Goal: Task Accomplishment & Management: Manage account settings

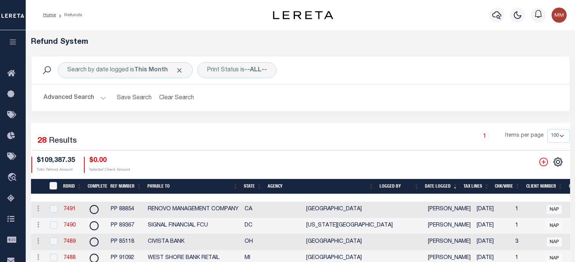
select select "100"
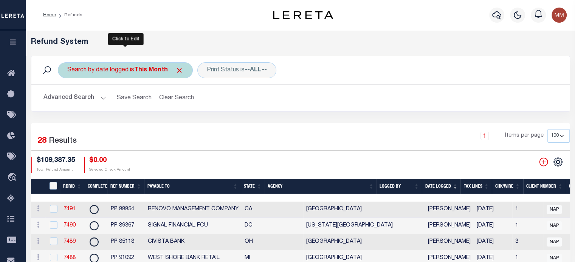
click at [130, 70] on div "Search by date logged is This Month" at bounding box center [125, 70] width 135 height 16
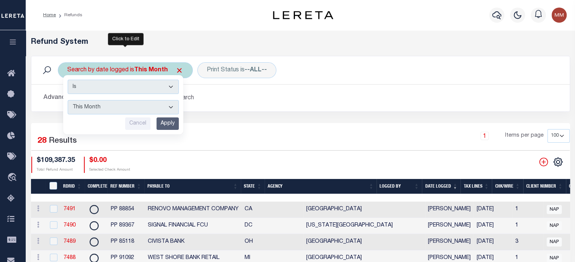
click at [111, 105] on select "This Month Last Month Last Three Months This Year Last Year" at bounding box center [123, 107] width 111 height 14
select select "Last Year"
click at [68, 100] on select "This Month Last Month Last Three Months This Year Last Year" at bounding box center [123, 107] width 111 height 14
click at [167, 126] on input "Apply" at bounding box center [168, 124] width 22 height 12
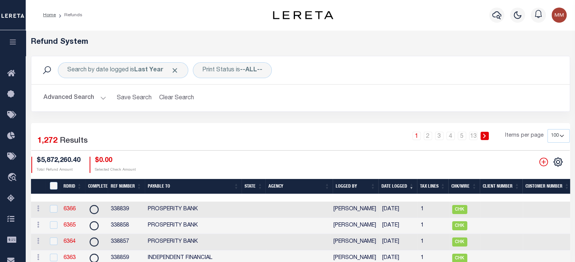
click at [399, 184] on th "Date Logged" at bounding box center [398, 187] width 39 height 16
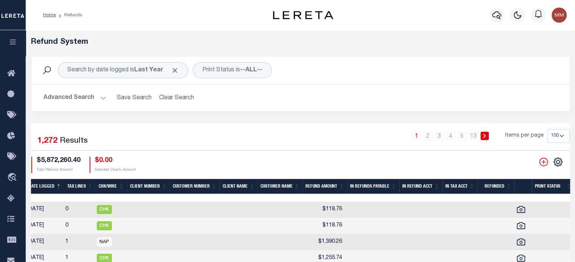
click at [322, 184] on th "Refund Amount" at bounding box center [325, 187] width 45 height 16
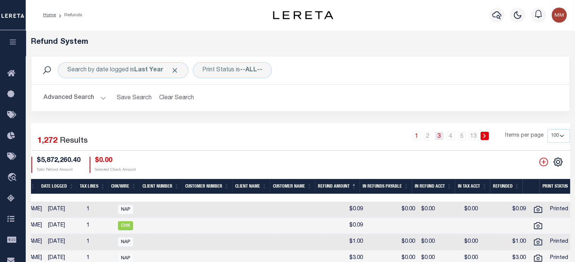
click at [439, 137] on link "3" at bounding box center [439, 136] width 8 height 8
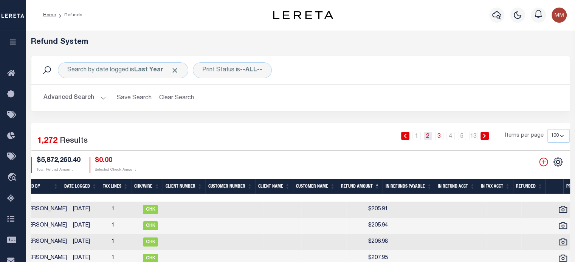
click at [429, 137] on link "2" at bounding box center [428, 136] width 8 height 8
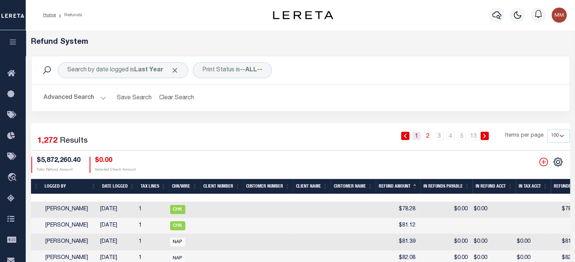
click at [416, 139] on link "1" at bounding box center [417, 136] width 8 height 8
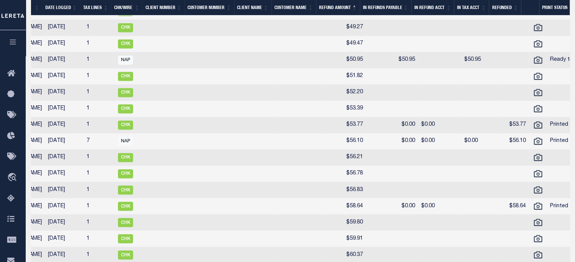
scroll to position [1172, 0]
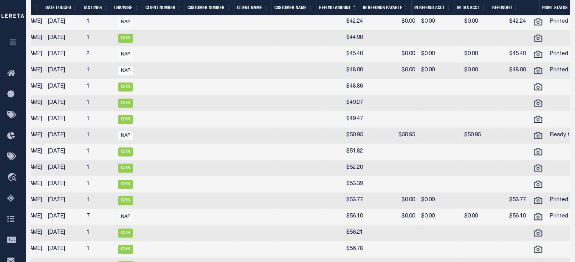
click at [349, 47] on td "$44.90" at bounding box center [343, 38] width 45 height 16
checkbox input "true"
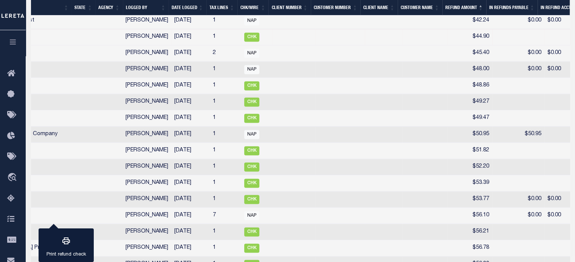
scroll to position [0, 171]
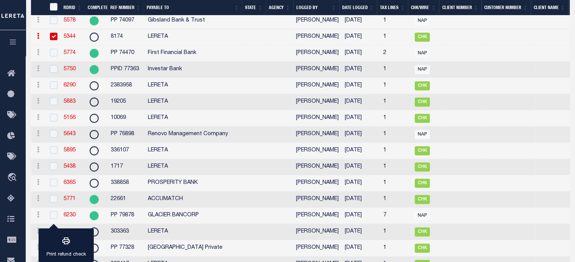
click at [68, 39] on link "5344" at bounding box center [70, 36] width 12 height 5
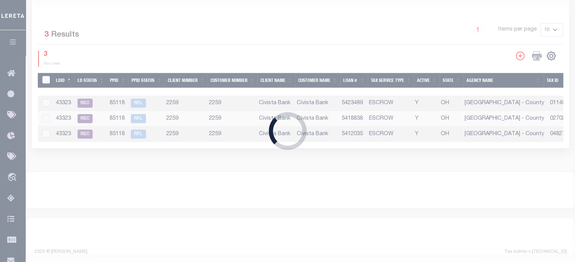
radio input "true"
type input "8174"
type input "$44.9"
select select
type input "LERETA"
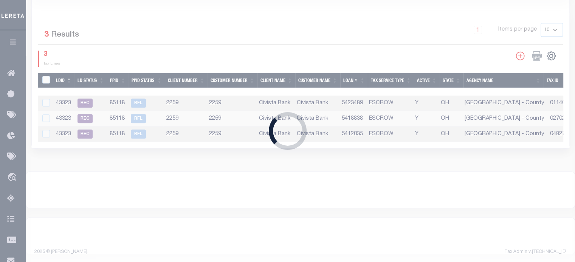
select select
select select "COL"
type input "7751 5800 2730"
select select "FDX"
type textarea "ENDORSING CK TO LENDER; FORWARDING CHECK TO PROSPERITY BANK [DATE]"
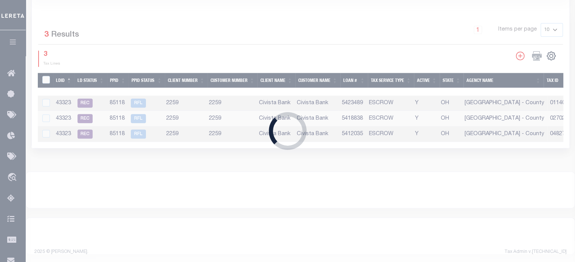
type input "[DATE]"
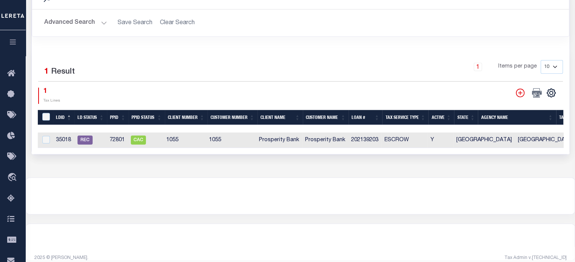
drag, startPoint x: 266, startPoint y: 151, endPoint x: 463, endPoint y: 162, distance: 196.9
click at [300, 151] on div "Selected 1 Result 1 Items per page 10 25 50 100 1 Tax Lines" at bounding box center [301, 101] width 538 height 106
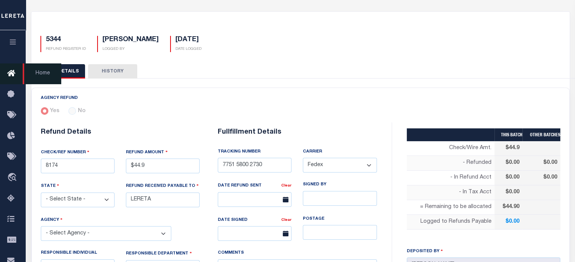
select select "100"
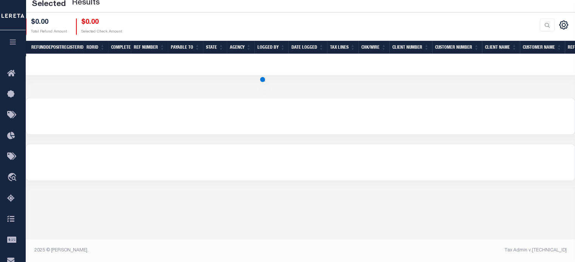
select select "100"
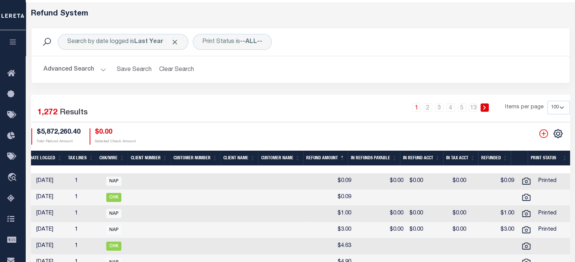
scroll to position [76, 0]
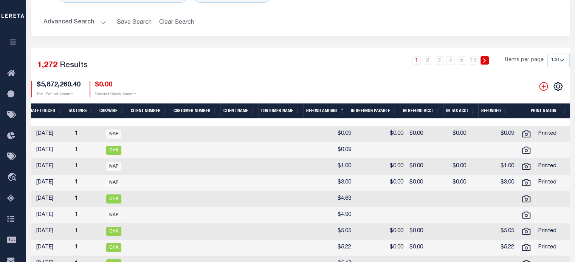
click at [503, 110] on th "Refunded" at bounding box center [494, 112] width 33 height 16
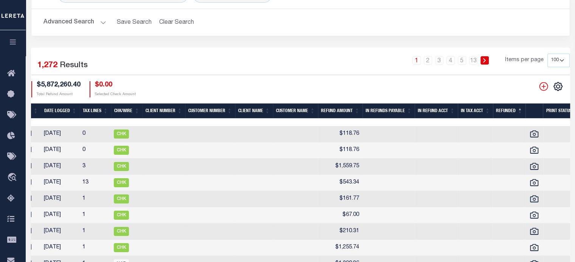
click at [520, 109] on th "Refunded" at bounding box center [509, 112] width 33 height 16
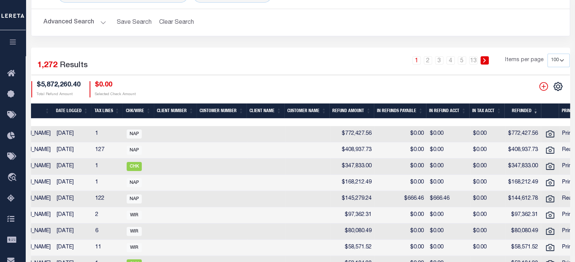
scroll to position [0, 340]
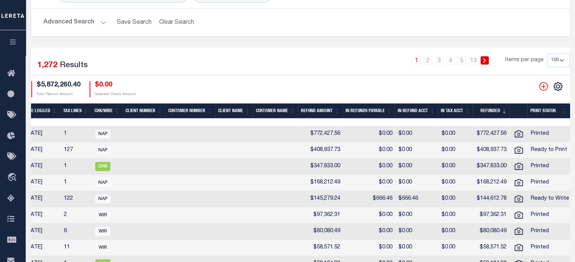
click at [504, 112] on th "Refunded" at bounding box center [491, 112] width 37 height 16
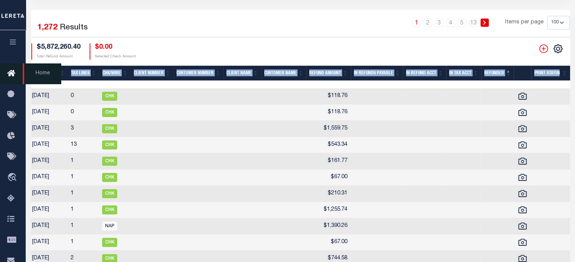
scroll to position [0, 250]
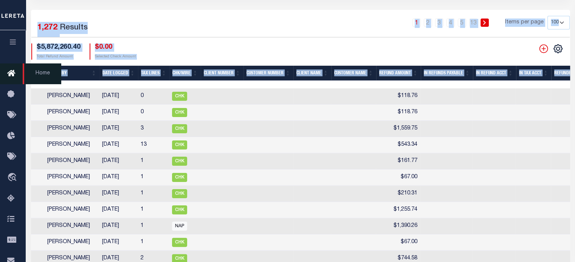
drag, startPoint x: 490, startPoint y: 83, endPoint x: 47, endPoint y: 79, distance: 442.4
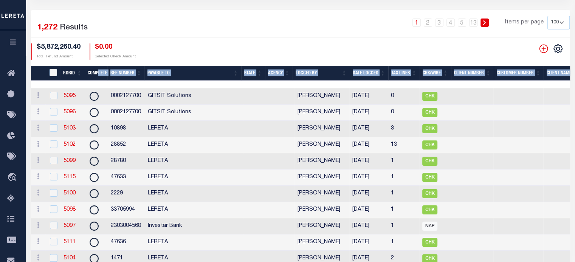
click at [98, 73] on th "Complete" at bounding box center [96, 74] width 23 height 16
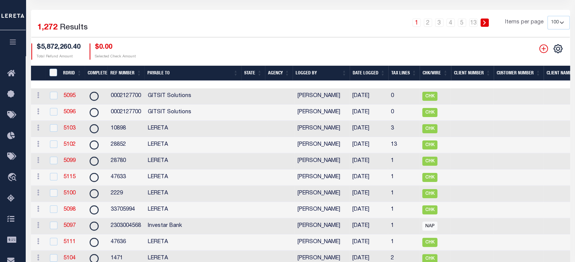
click at [90, 71] on th "Complete" at bounding box center [96, 74] width 23 height 16
click at [107, 73] on th "Complete" at bounding box center [96, 74] width 23 height 16
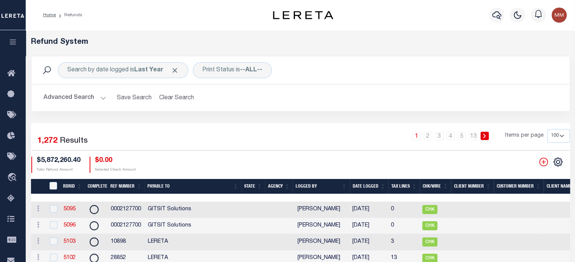
click at [99, 183] on th "Complete" at bounding box center [96, 187] width 23 height 16
click at [139, 185] on th "Ref Number" at bounding box center [125, 187] width 37 height 16
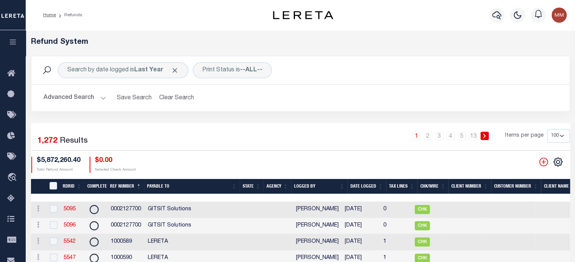
click at [138, 189] on th "Ref Number" at bounding box center [125, 187] width 37 height 16
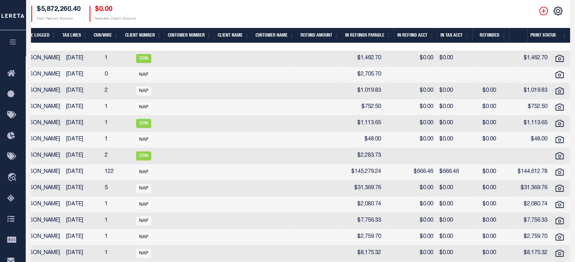
scroll to position [0, 0]
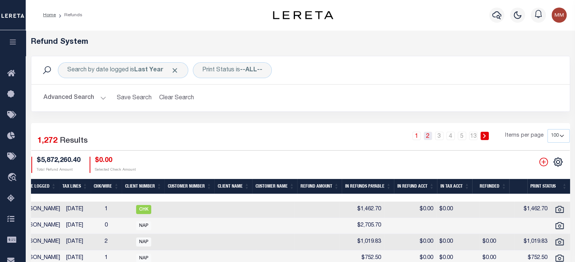
click at [428, 136] on link "2" at bounding box center [428, 136] width 8 height 8
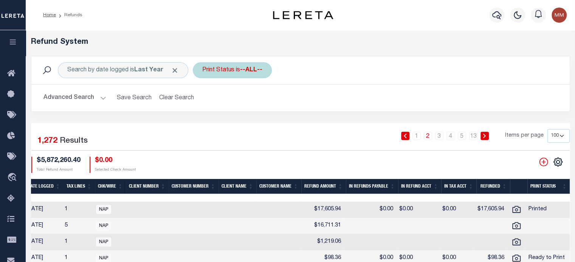
scroll to position [0, 349]
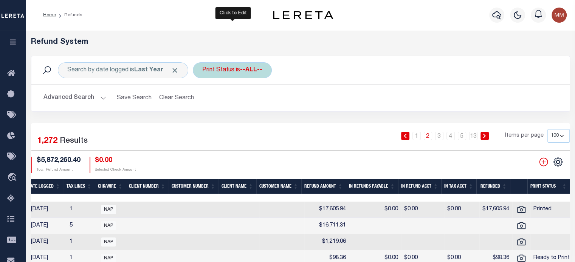
click at [234, 74] on div "Print Status is --ALL--" at bounding box center [232, 70] width 79 height 16
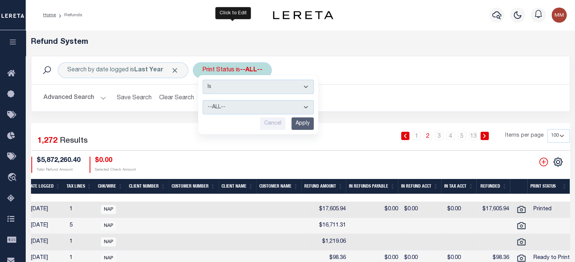
click at [225, 109] on select "--ALL-- Ready to Write Ready to Print Printed" at bounding box center [258, 107] width 111 height 14
select select "Printed"
click at [203, 100] on select "--ALL-- Ready to Write Ready to Print Printed" at bounding box center [258, 107] width 111 height 14
click at [304, 124] on input "Apply" at bounding box center [303, 124] width 22 height 12
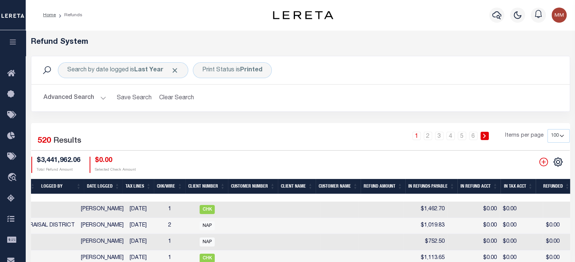
scroll to position [0, 346]
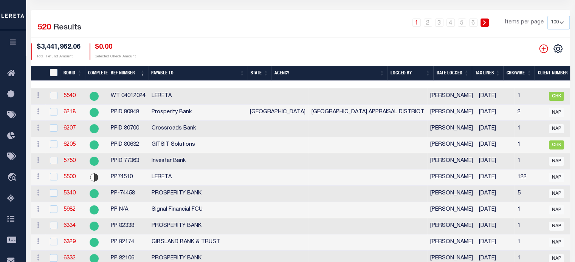
click at [162, 69] on th "Payable To" at bounding box center [197, 74] width 99 height 16
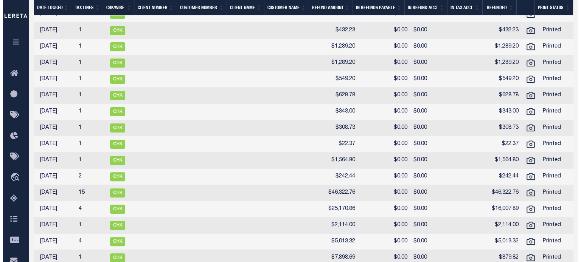
scroll to position [280, 0]
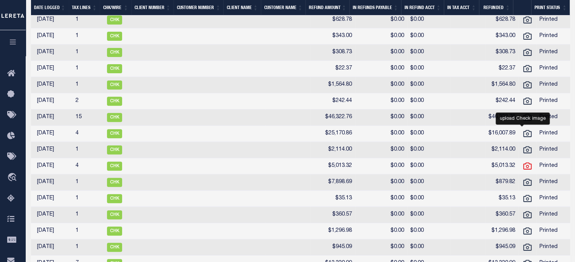
click at [523, 170] on icon at bounding box center [527, 166] width 8 height 7
checkbox input "true"
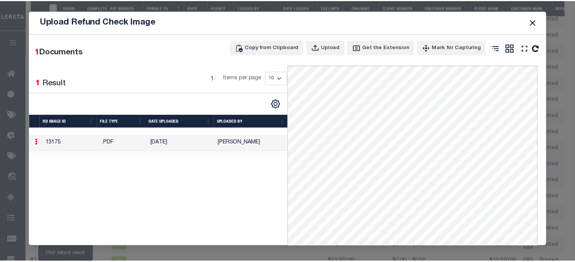
scroll to position [0, 247]
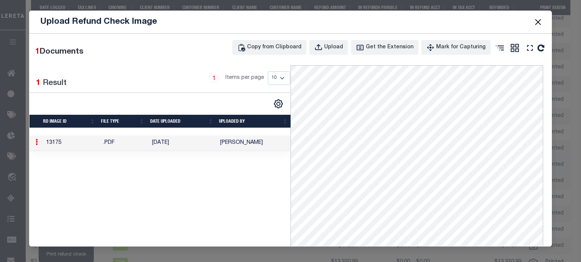
drag, startPoint x: 539, startPoint y: 20, endPoint x: 538, endPoint y: 25, distance: 4.3
click at [538, 20] on button "Close" at bounding box center [538, 22] width 10 height 10
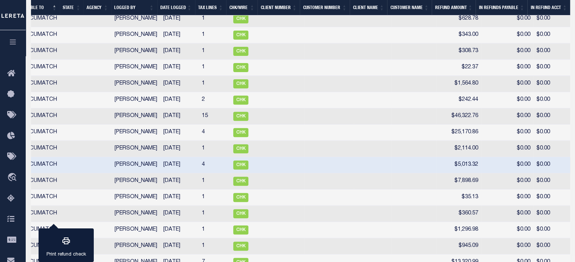
scroll to position [0, 0]
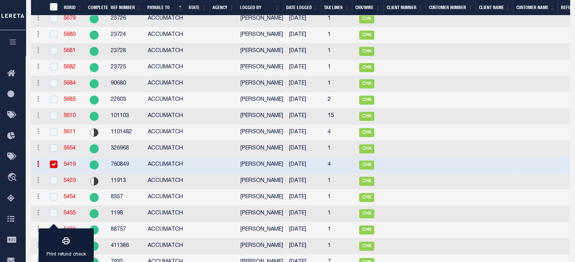
click at [71, 168] on link "5419" at bounding box center [70, 164] width 12 height 5
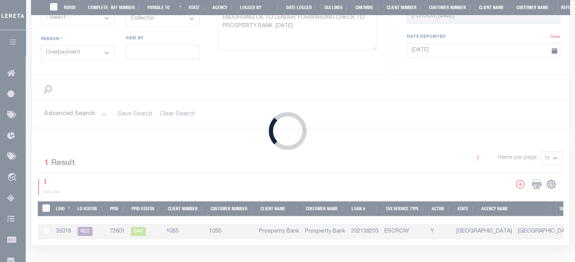
type input "760849"
type input "$5,013.32"
type input "ACCUMATCH"
select select "[PERSON_NAME]"
type input "7754 2727 6299"
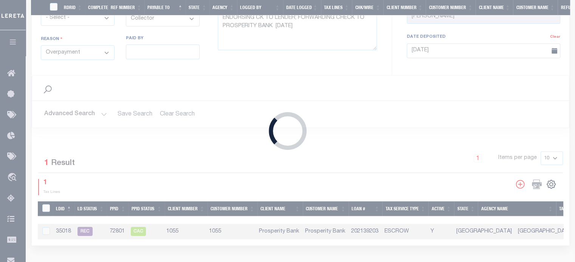
type input "[DATE]"
type textarea "2-DAY FEDEX PACKAGE TO BE MAILED ON [DATE]__ CK#7914 $5,013.32 FEDEX 7754 2727 …"
type input "[DATE]"
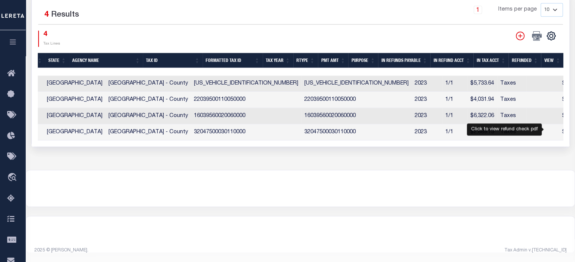
checkbox input "true"
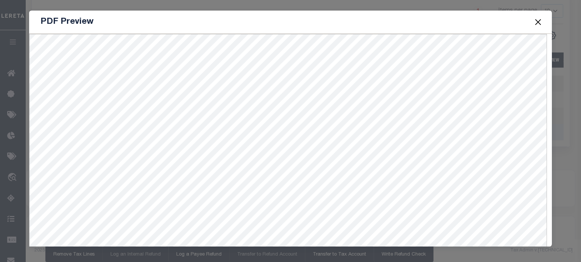
click at [537, 20] on button "Close" at bounding box center [538, 22] width 10 height 10
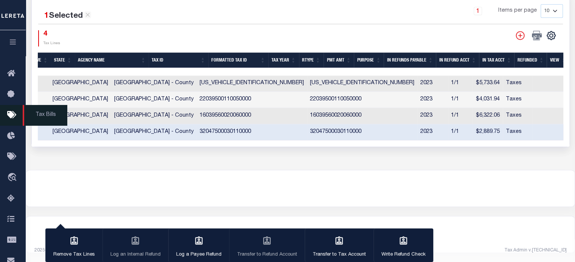
scroll to position [280, 0]
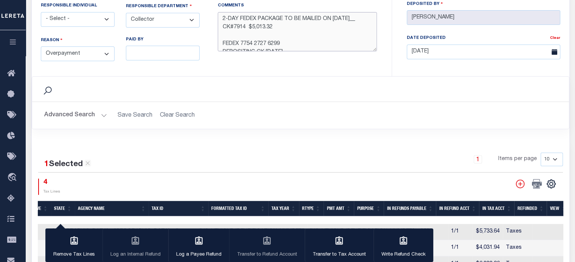
click at [324, 43] on textarea "2-DAY FEDEX PACKAGE TO BE MAILED ON [DATE]__ CK#7914 $5,013.32 FEDEX 7754 2727 …" at bounding box center [297, 32] width 159 height 40
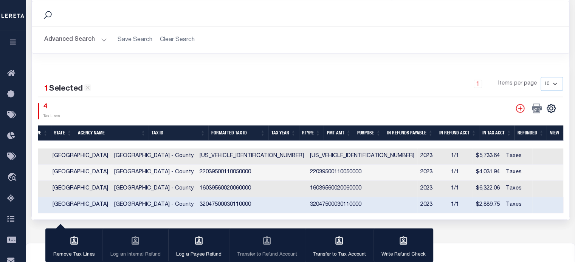
scroll to position [0, 0]
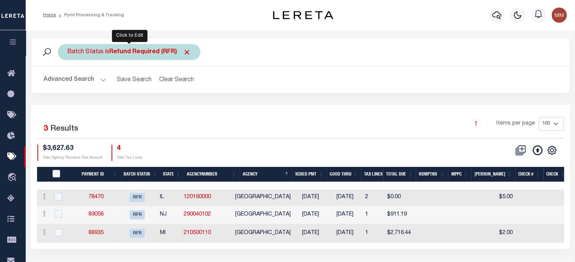
click at [133, 54] on b "Refund Required (RFR)" at bounding box center [150, 52] width 82 height 6
select select "RFR"
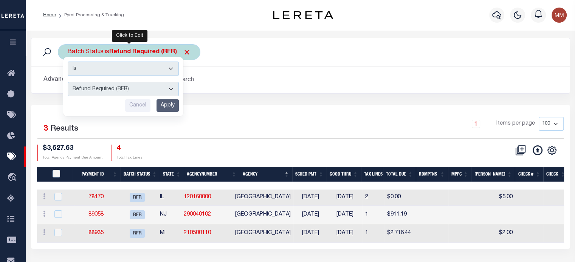
click at [127, 91] on select "Awaiting Funds (AWF) Cleared and Complete (CAC) New Check Needed (NCN) Payment …" at bounding box center [123, 89] width 111 height 14
click at [68, 82] on select "Awaiting Funds (AWF) Cleared and Complete (CAC) New Check Needed (NCN) Payment …" at bounding box center [123, 89] width 111 height 14
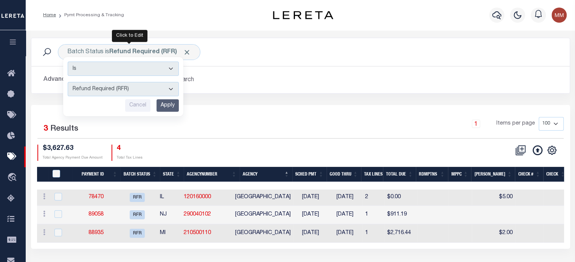
click at [164, 108] on input "Apply" at bounding box center [168, 105] width 22 height 12
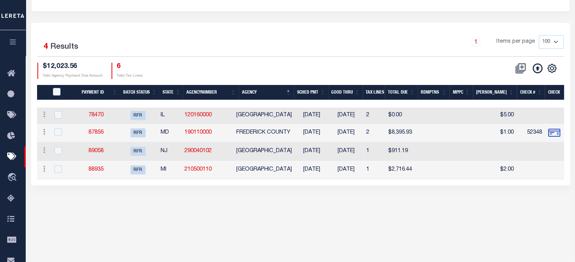
scroll to position [113, 0]
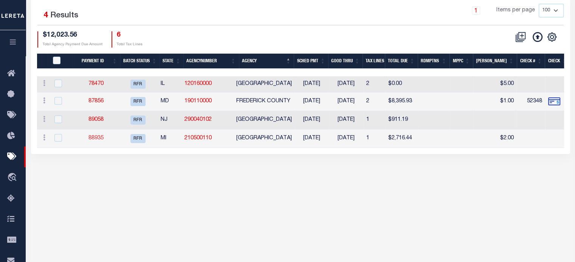
click at [99, 138] on link "88935" at bounding box center [95, 138] width 15 height 5
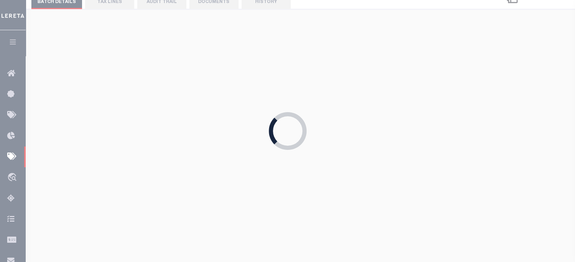
type input "$2,716.44"
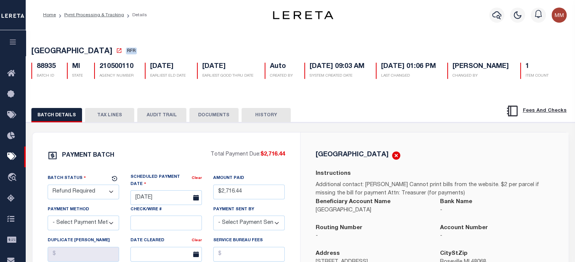
click at [103, 123] on button "TAX LINES" at bounding box center [109, 115] width 49 height 14
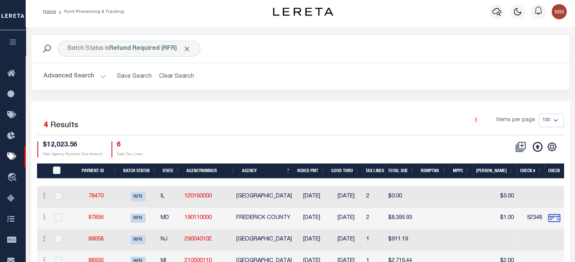
scroll to position [113, 0]
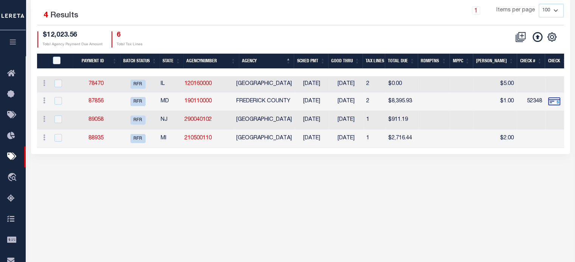
click at [98, 98] on td "87856" at bounding box center [96, 102] width 44 height 19
checkbox input "true"
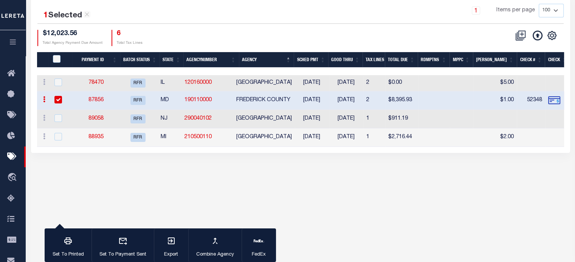
click at [103, 101] on link "87856" at bounding box center [95, 100] width 15 height 5
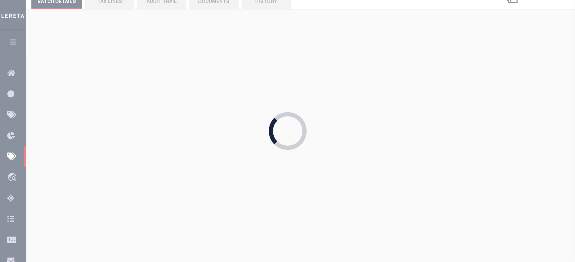
click at [103, 101] on div "Loading..." at bounding box center [287, 131] width 575 height 262
type input "[DATE]"
type input "$8,395.93"
select select "CHK"
type input "52348"
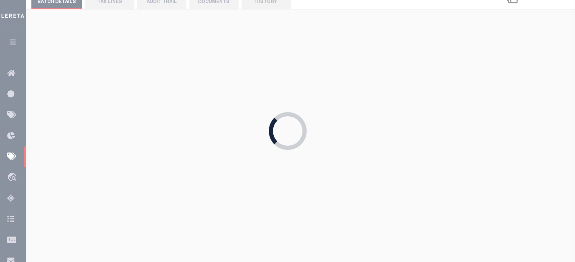
select select "[PERSON_NAME]"
type input "08/08/2025"
checkbox input "true"
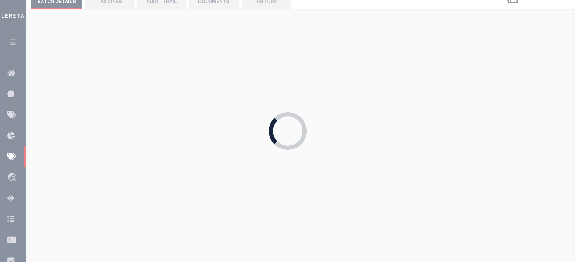
select select "FDX"
type input "08/05/2025"
type input "883332887040"
type input "J.Perdep"
type input "08/07/2025"
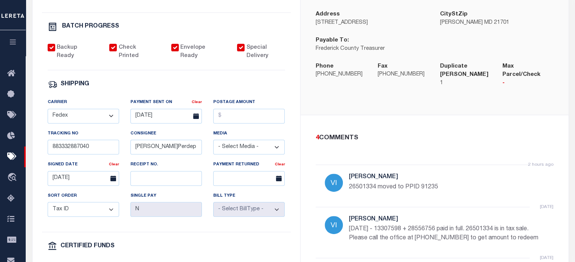
scroll to position [76, 0]
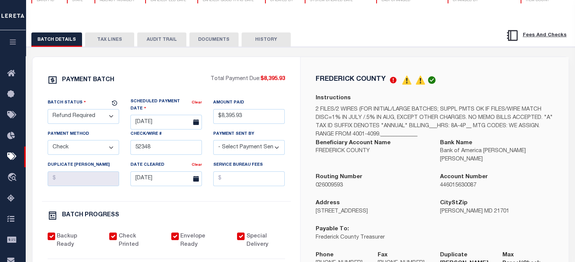
click at [118, 47] on button "TAX LINES" at bounding box center [109, 40] width 49 height 14
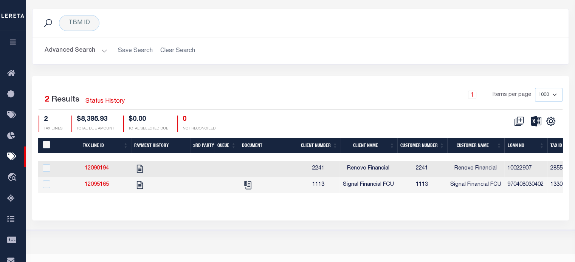
scroll to position [0, 0]
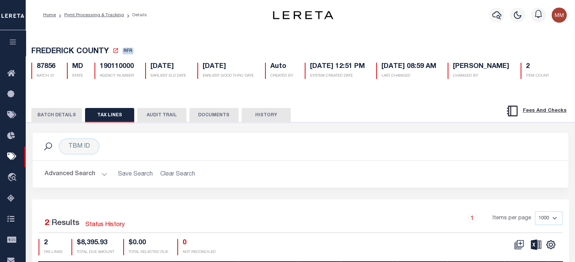
click at [62, 123] on button "BATCH DETAILS" at bounding box center [56, 115] width 51 height 14
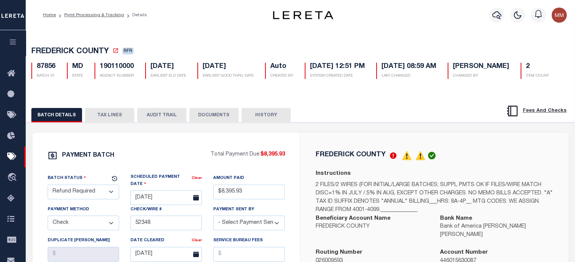
scroll to position [38, 0]
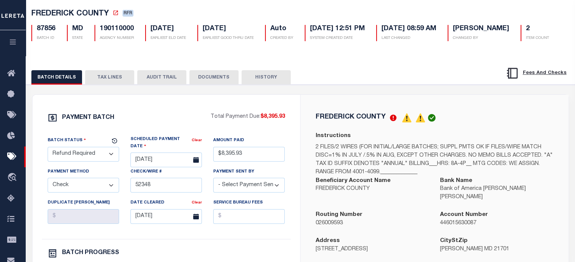
click at [254, 85] on button "HISTORY" at bounding box center [266, 77] width 49 height 14
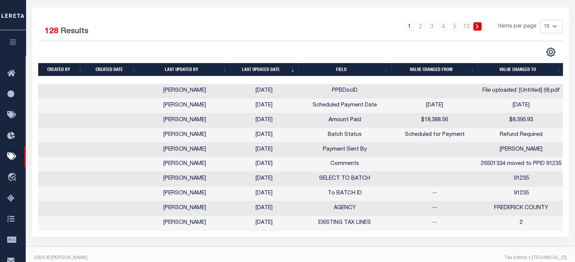
scroll to position [0, 0]
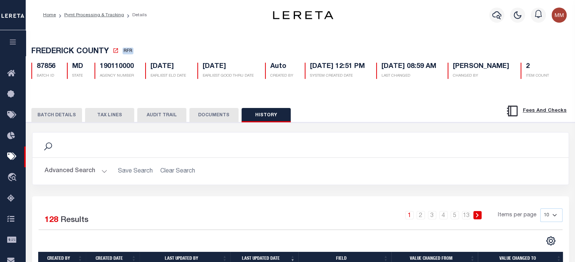
click at [212, 123] on button "DOCUMENTS" at bounding box center [213, 115] width 49 height 14
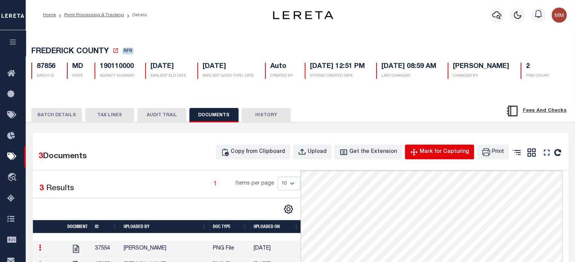
scroll to position [113, 0]
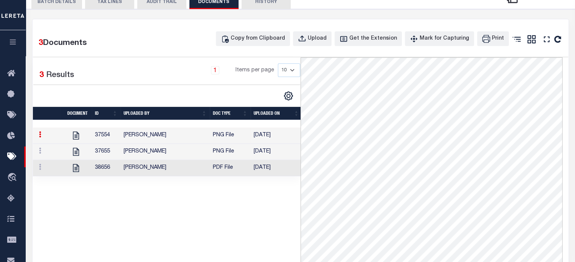
click at [81, 171] on link at bounding box center [76, 167] width 12 height 5
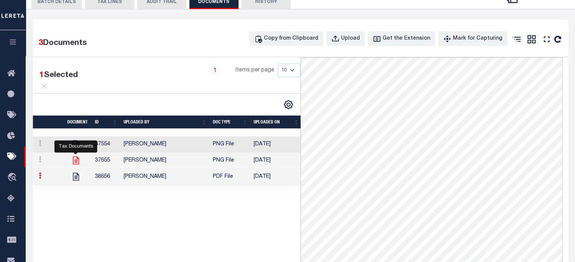
click at [75, 165] on icon at bounding box center [76, 161] width 6 height 8
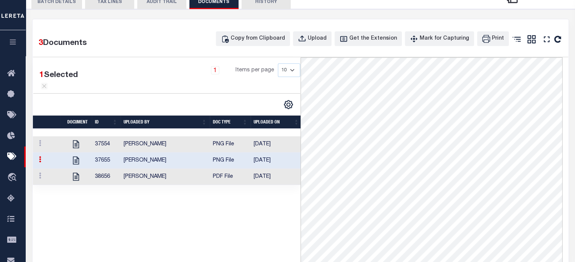
scroll to position [216, 0]
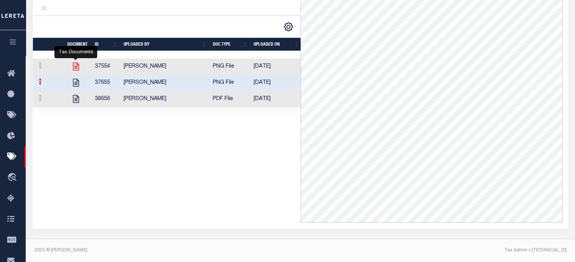
click at [76, 64] on icon at bounding box center [76, 67] width 6 height 8
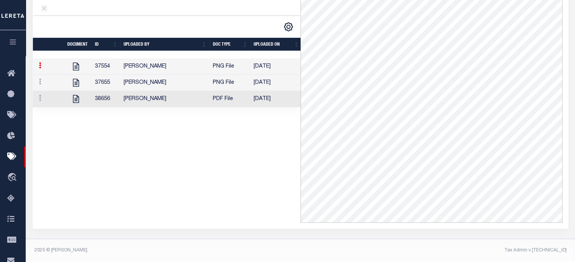
scroll to position [103, 0]
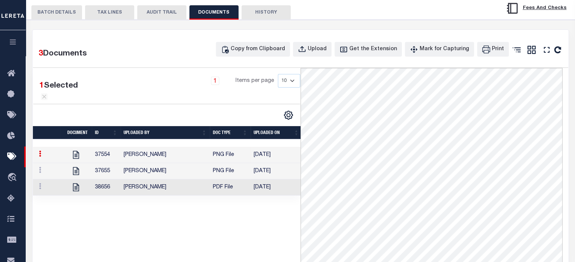
drag, startPoint x: 115, startPoint y: 34, endPoint x: 98, endPoint y: 40, distance: 18.2
click at [115, 20] on button "TAX LINES" at bounding box center [109, 12] width 49 height 14
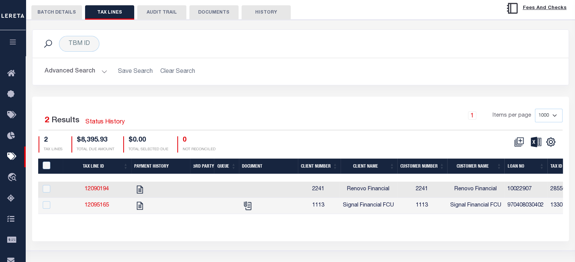
click at [65, 20] on button "BATCH DETAILS" at bounding box center [56, 12] width 51 height 14
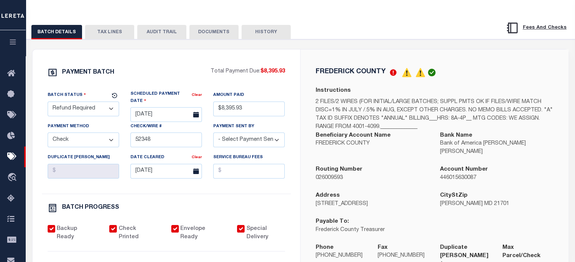
scroll to position [65, 0]
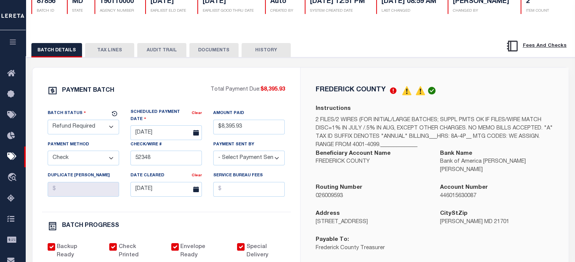
click at [104, 57] on button "TAX LINES" at bounding box center [109, 50] width 49 height 14
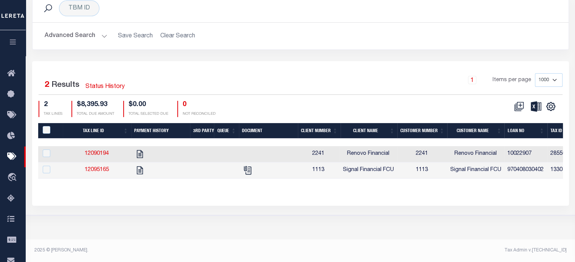
scroll to position [0, 0]
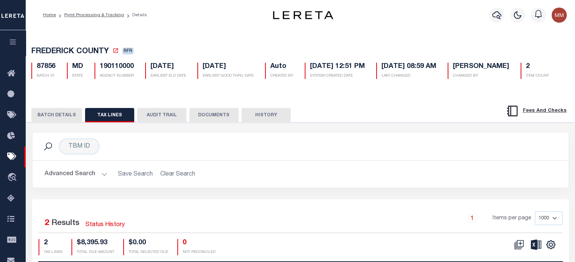
click at [56, 123] on button "BATCH DETAILS" at bounding box center [56, 115] width 51 height 14
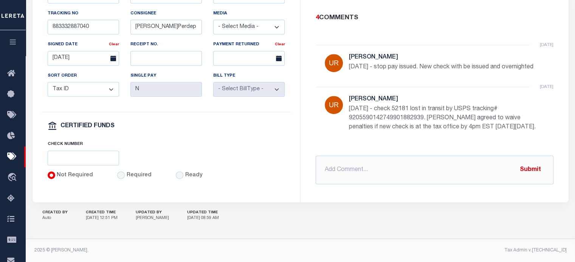
scroll to position [92, 0]
drag, startPoint x: 547, startPoint y: 120, endPoint x: 553, endPoint y: 120, distance: 5.7
click at [553, 120] on ul "2 hours ago Villatoro-Benitez, Andres 26501334 moved to PPID 91235 2 days ago V…" at bounding box center [435, 95] width 238 height 104
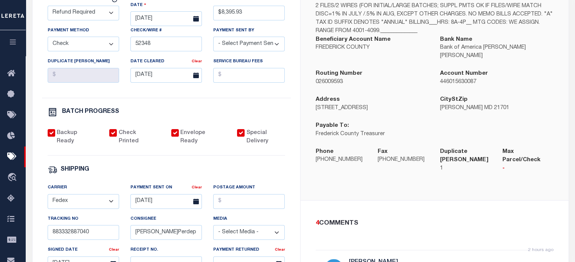
scroll to position [0, 0]
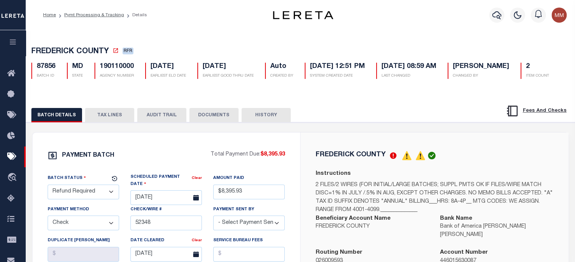
click at [110, 123] on button "TAX LINES" at bounding box center [109, 115] width 49 height 14
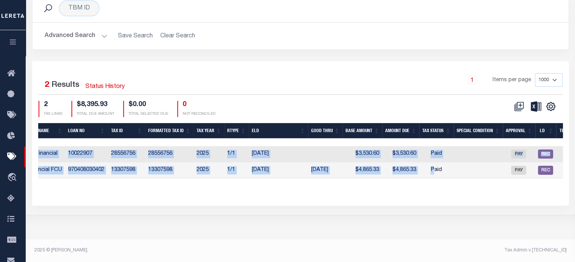
scroll to position [0, 196]
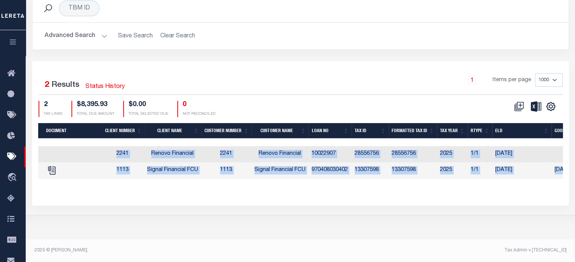
drag, startPoint x: 303, startPoint y: 197, endPoint x: -5, endPoint y: 199, distance: 307.8
click at [0, 199] on html "Home Pymt Processing & Tracking Details" at bounding box center [287, 62] width 575 height 401
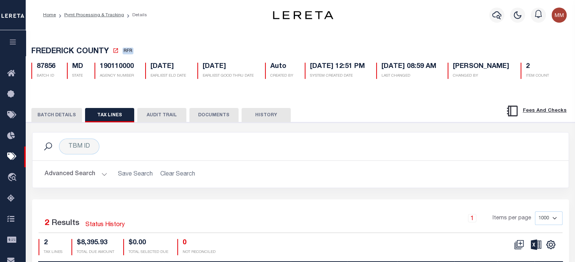
drag, startPoint x: 106, startPoint y: 145, endPoint x: 109, endPoint y: 137, distance: 8.9
click at [106, 123] on button "TAX LINES" at bounding box center [109, 115] width 49 height 14
click at [109, 123] on button "TAX LINES" at bounding box center [109, 115] width 49 height 14
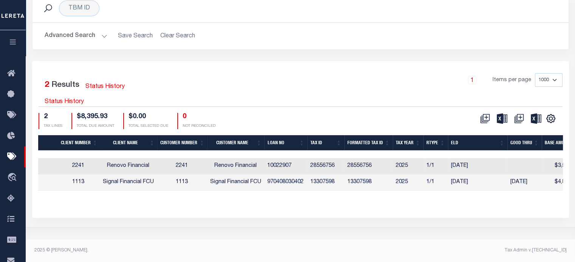
scroll to position [0, 0]
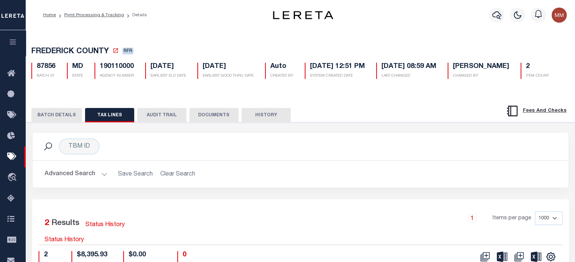
click at [51, 123] on button "BATCH DETAILS" at bounding box center [56, 115] width 51 height 14
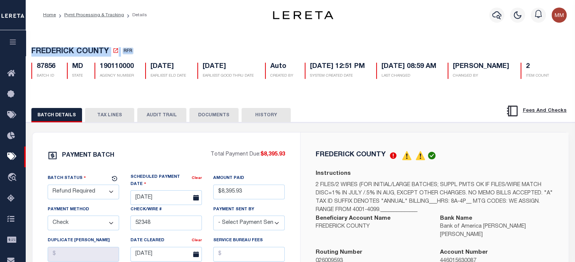
drag, startPoint x: 31, startPoint y: 50, endPoint x: 70, endPoint y: 57, distance: 40.3
click at [147, 47] on h5 "FREDERICK COUNTY RFR" at bounding box center [300, 51] width 538 height 9
copy h5 "FREDERICK COUNTY RFR"
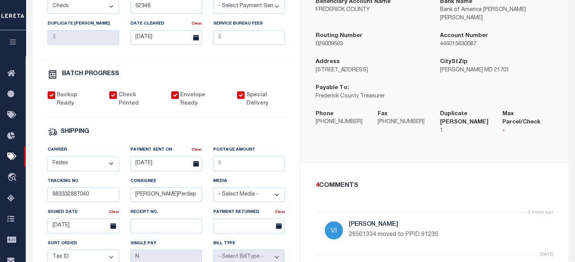
scroll to position [66, 0]
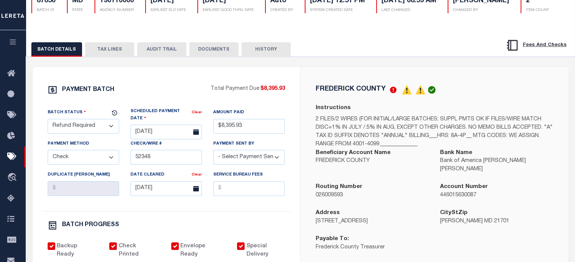
drag, startPoint x: 126, startPoint y: 180, endPoint x: 194, endPoint y: 176, distance: 68.2
click at [194, 171] on div "Check/Wire # 52348" at bounding box center [166, 155] width 83 height 31
drag, startPoint x: 191, startPoint y: 178, endPoint x: 101, endPoint y: 178, distance: 90.0
click at [101, 178] on div "Batch Status - Select Status - Scheduled for Payment Ready For Payment Payment …" at bounding box center [166, 160] width 249 height 103
